Goal: Transaction & Acquisition: Book appointment/travel/reservation

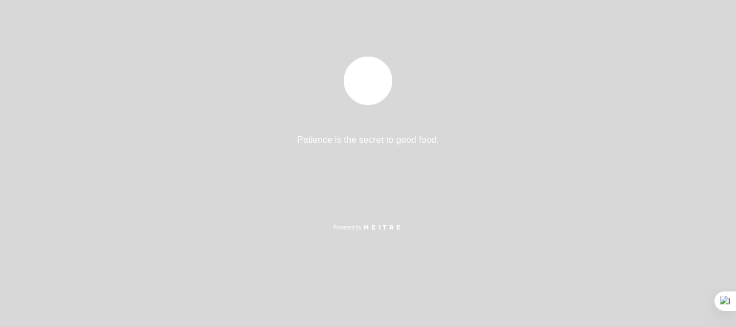
select select "es"
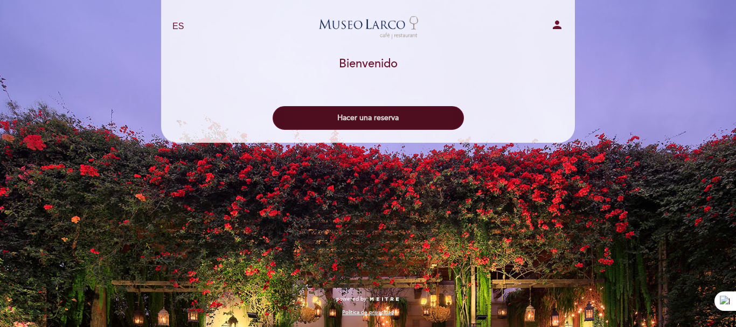
click at [385, 112] on button "Hacer una reserva" at bounding box center [368, 118] width 191 height 24
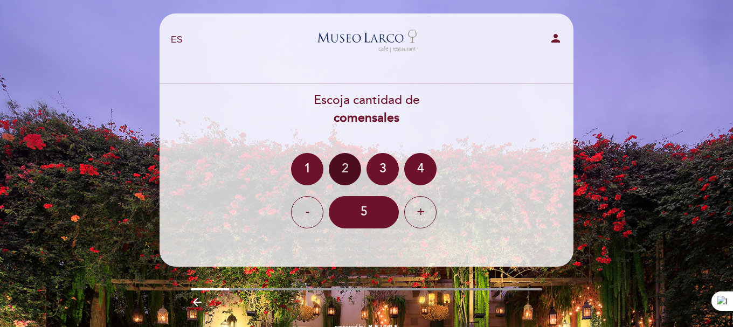
click at [348, 160] on div "2" at bounding box center [345, 169] width 32 height 32
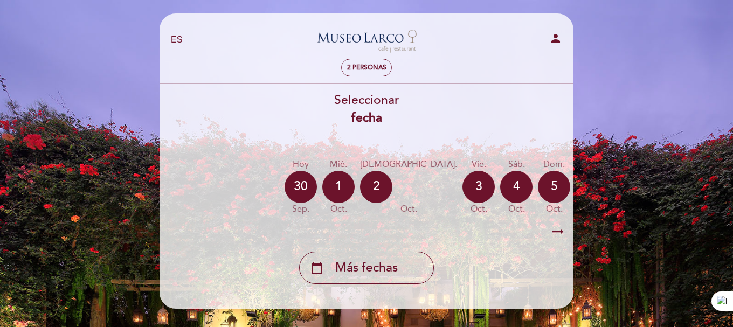
click at [613, 194] on div "7" at bounding box center [629, 187] width 32 height 32
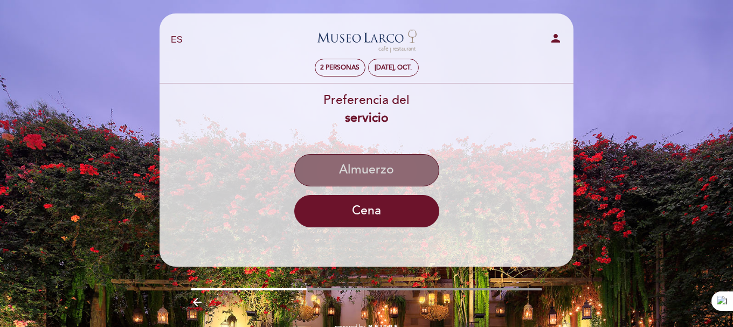
click at [347, 170] on button "Almuerzo" at bounding box center [366, 170] width 145 height 32
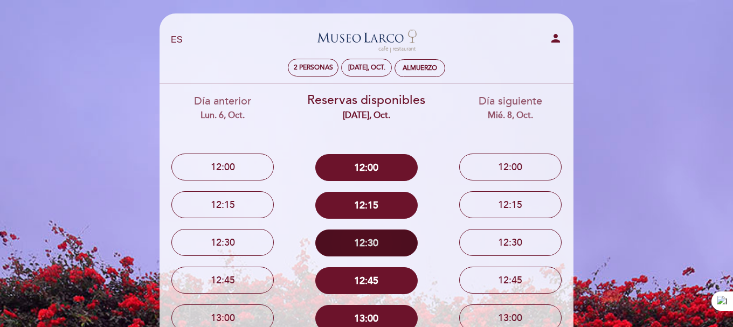
click at [370, 244] on button "12:30" at bounding box center [366, 243] width 102 height 27
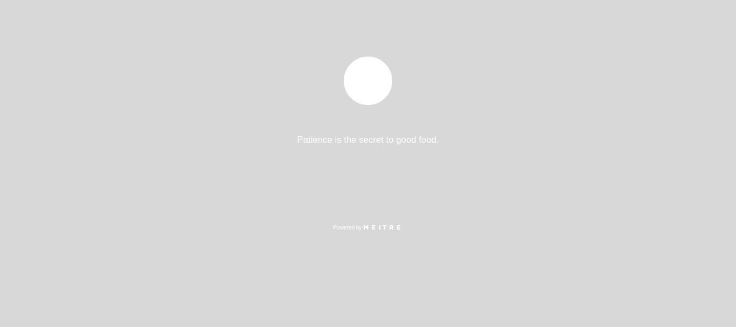
select select "es"
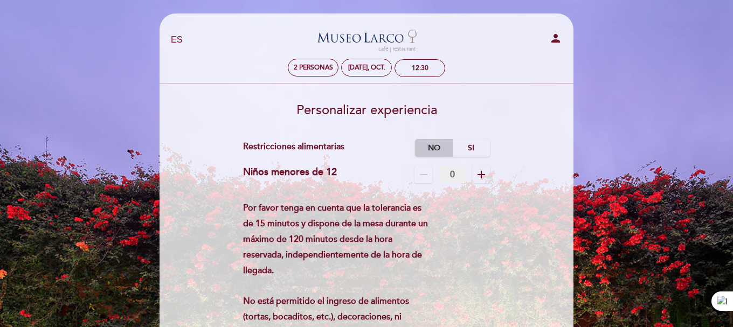
click at [437, 150] on label "No" at bounding box center [434, 148] width 38 height 18
click at [465, 151] on label "Si" at bounding box center [471, 148] width 38 height 18
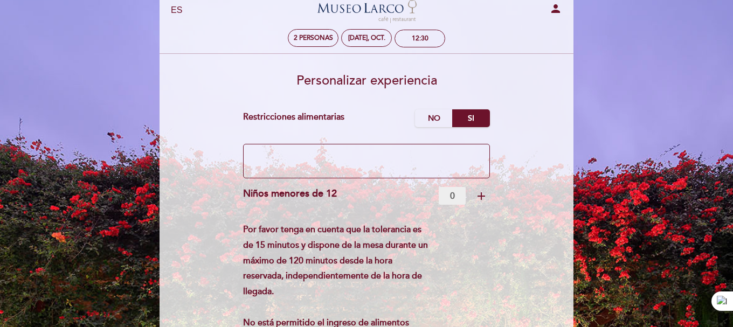
scroll to position [54, 0]
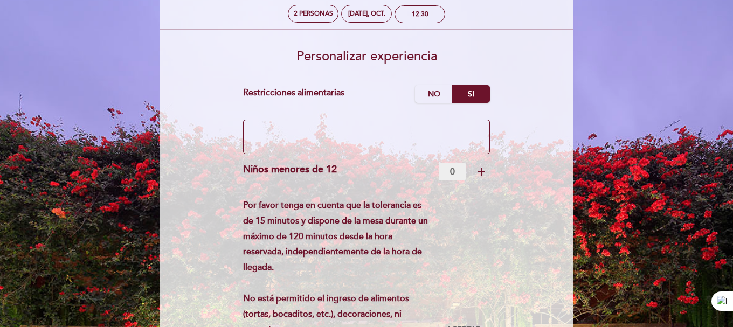
click at [434, 135] on textarea at bounding box center [366, 137] width 247 height 34
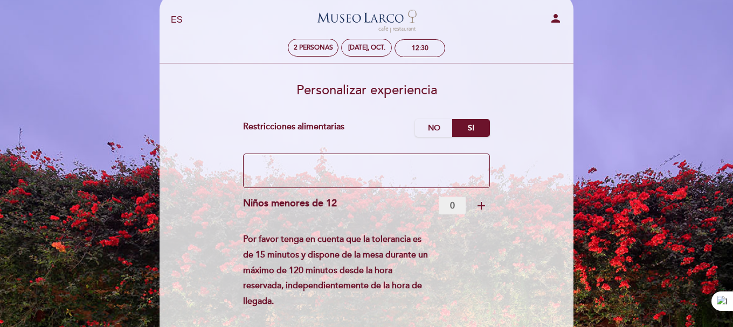
scroll to position [0, 0]
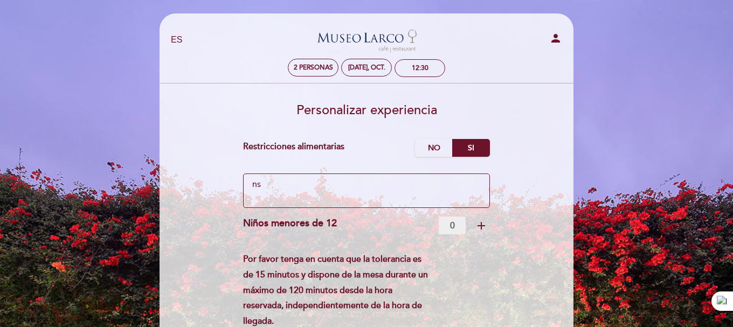
type textarea "n"
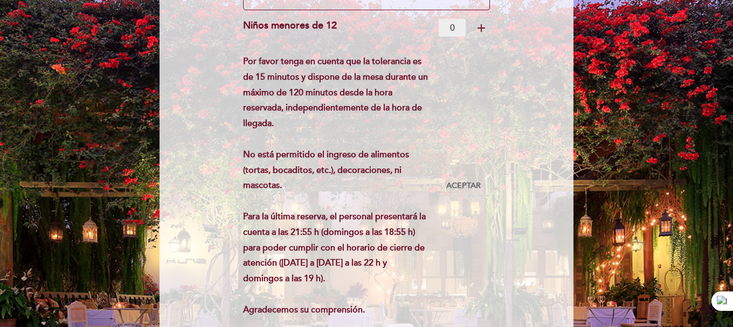
scroll to position [216, 0]
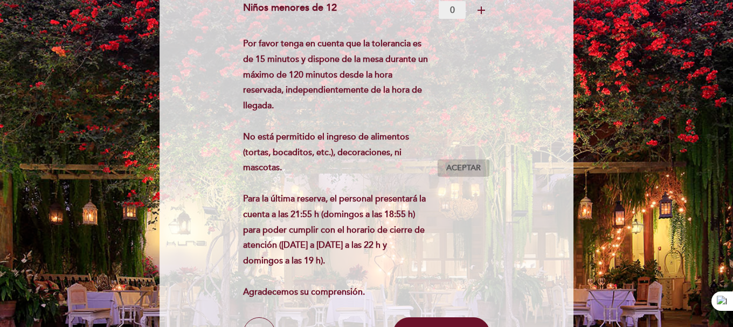
type textarea "naranja, fresas, leche"
click at [450, 164] on span "Aceptar" at bounding box center [463, 168] width 34 height 11
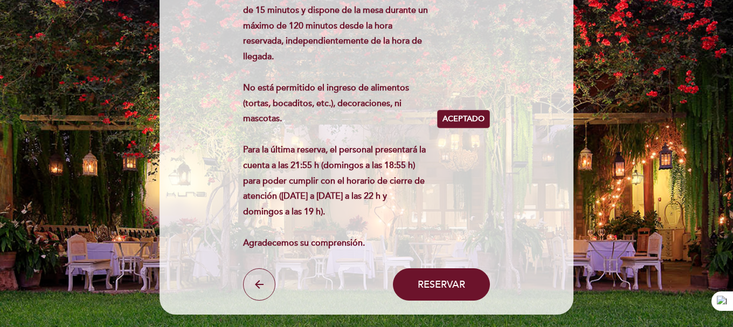
scroll to position [270, 0]
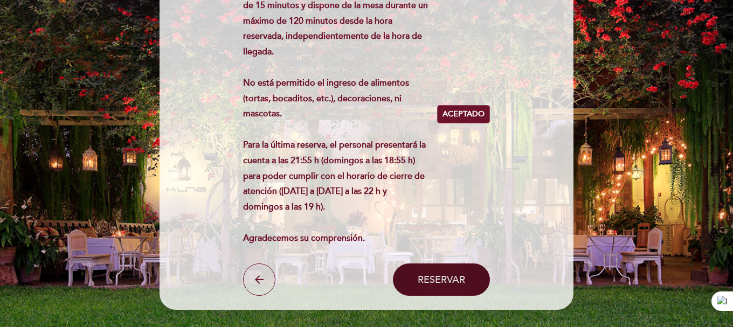
click at [468, 279] on button "Reservar" at bounding box center [441, 280] width 97 height 32
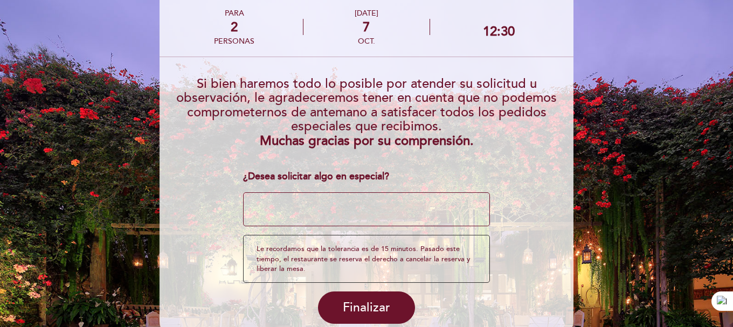
scroll to position [81, 0]
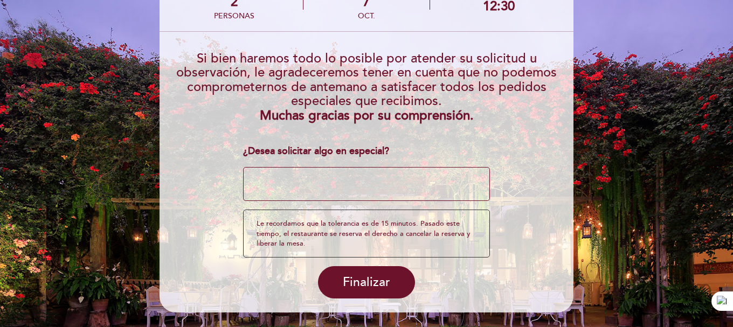
click at [390, 184] on textarea at bounding box center [366, 184] width 247 height 34
type textarea "F"
type textarea "I"
type textarea "U"
drag, startPoint x: 301, startPoint y: 180, endPoint x: 439, endPoint y: 177, distance: 138.0
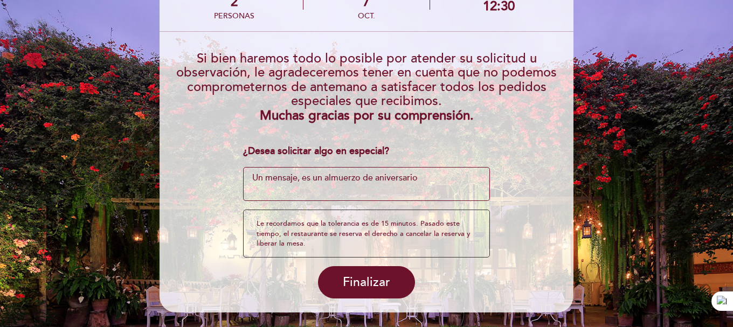
click at [439, 177] on textarea at bounding box center [366, 184] width 247 height 34
drag, startPoint x: 432, startPoint y: 176, endPoint x: 390, endPoint y: 176, distance: 42.0
click at [432, 176] on textarea at bounding box center [366, 184] width 247 height 34
click at [318, 179] on textarea at bounding box center [366, 184] width 247 height 34
click at [300, 178] on textarea at bounding box center [366, 184] width 247 height 34
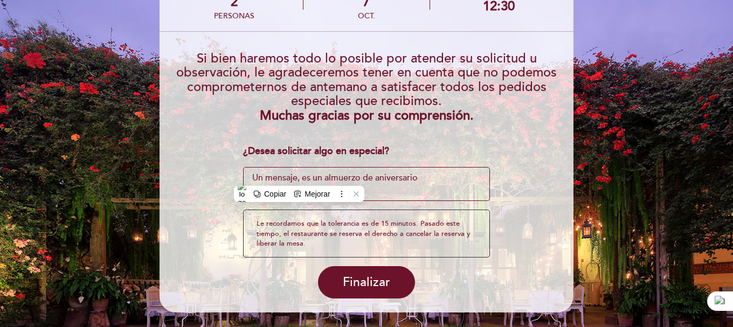
click at [306, 175] on textarea at bounding box center [366, 184] width 247 height 34
drag, startPoint x: 427, startPoint y: 177, endPoint x: 260, endPoint y: 180, distance: 167.1
click at [260, 180] on textarea at bounding box center [366, 184] width 247 height 34
click at [437, 182] on textarea at bounding box center [366, 184] width 247 height 34
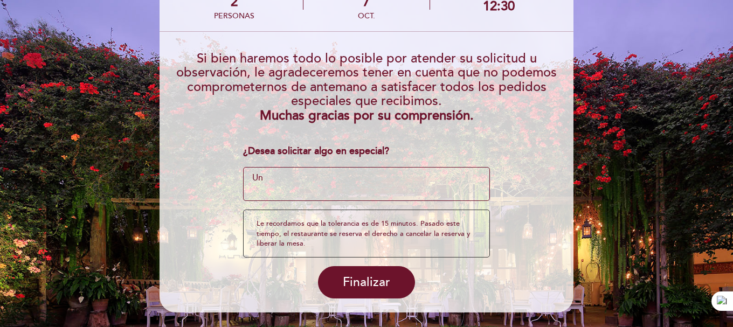
type textarea "U"
click at [416, 174] on textarea at bounding box center [366, 184] width 247 height 34
click at [297, 188] on textarea at bounding box center [366, 184] width 247 height 34
click at [353, 174] on textarea at bounding box center [366, 184] width 247 height 34
drag, startPoint x: 353, startPoint y: 174, endPoint x: 354, endPoint y: 180, distance: 6.0
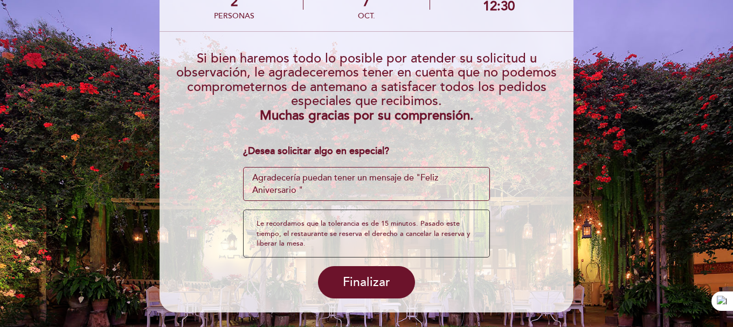
click at [353, 174] on textarea at bounding box center [366, 184] width 247 height 34
click at [353, 176] on textarea at bounding box center [366, 184] width 247 height 34
click at [356, 176] on textarea at bounding box center [366, 184] width 247 height 34
click at [322, 189] on textarea at bounding box center [366, 184] width 247 height 34
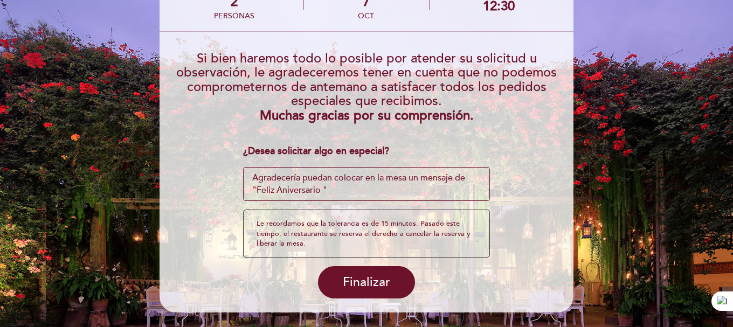
click at [330, 188] on textarea at bounding box center [366, 184] width 247 height 34
click at [254, 190] on textarea at bounding box center [366, 184] width 247 height 34
click at [256, 190] on textarea at bounding box center [366, 184] width 247 height 34
click at [323, 191] on textarea at bounding box center [366, 184] width 247 height 34
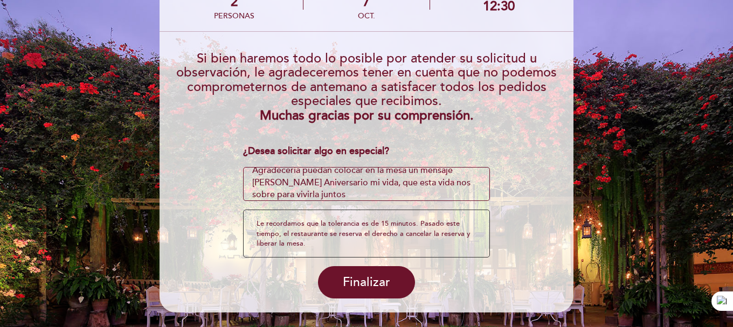
drag, startPoint x: 345, startPoint y: 183, endPoint x: 326, endPoint y: 182, distance: 18.9
click at [326, 182] on textarea at bounding box center [366, 184] width 247 height 34
click at [344, 186] on textarea at bounding box center [366, 184] width 247 height 34
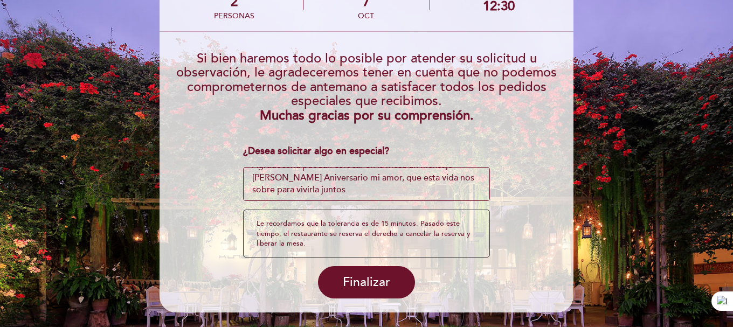
drag, startPoint x: 354, startPoint y: 182, endPoint x: 368, endPoint y: 189, distance: 15.9
click at [365, 194] on textarea at bounding box center [366, 184] width 247 height 34
click at [327, 190] on textarea at bounding box center [366, 184] width 247 height 34
click at [325, 190] on textarea at bounding box center [366, 184] width 247 height 34
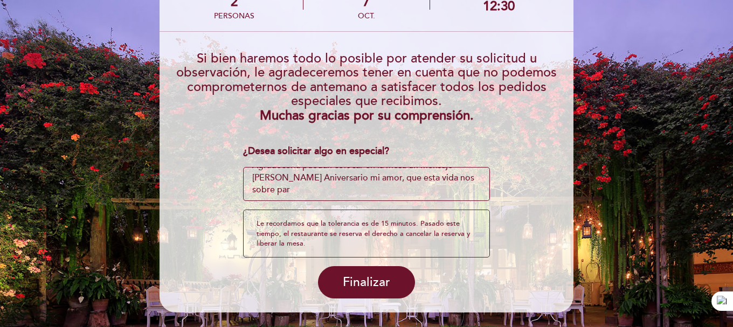
scroll to position [0, 0]
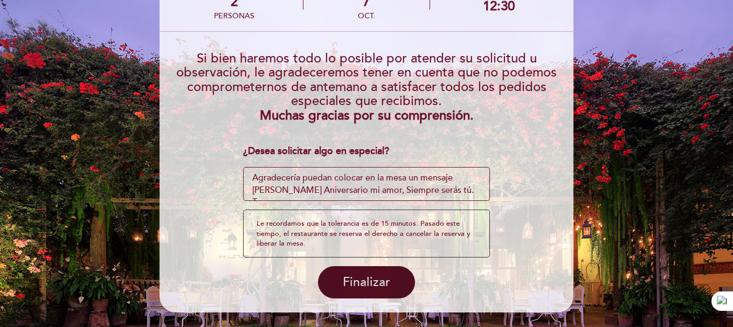
type textarea "Agradecería puedan colocar en la mesa un mensaje de Feliz Aniversario mi amor, …"
click at [390, 290] on button "Finalizar" at bounding box center [366, 282] width 97 height 32
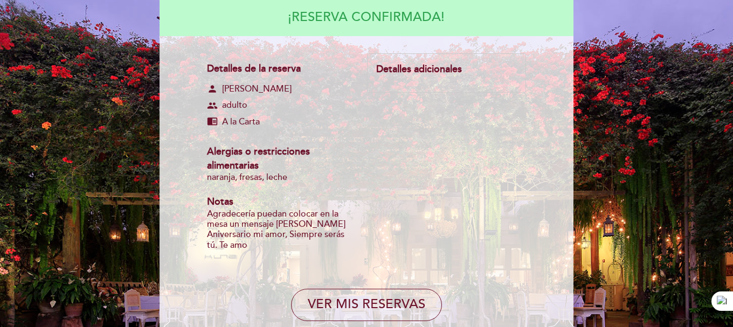
scroll to position [162, 0]
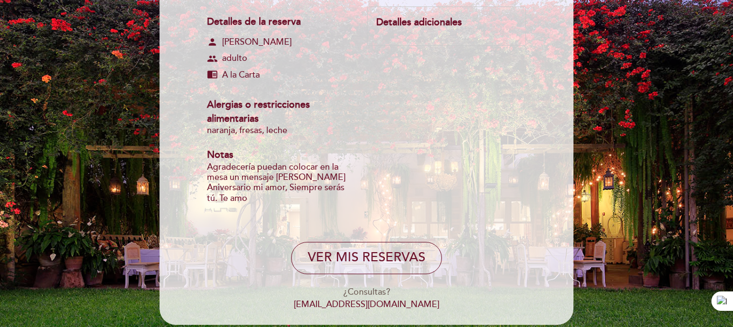
click at [423, 26] on div "Detalles adicionales" at bounding box center [446, 23] width 141 height 14
click at [424, 29] on div "Detalles adicionales" at bounding box center [446, 23] width 141 height 14
click at [468, 27] on div "Detalles adicionales" at bounding box center [446, 23] width 141 height 14
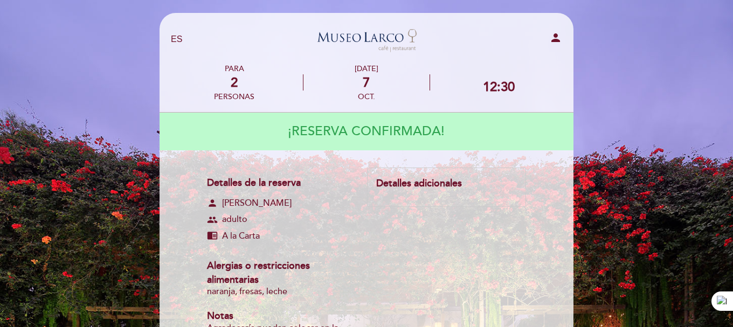
scroll to position [0, 0]
